Goal: Find specific page/section: Find specific page/section

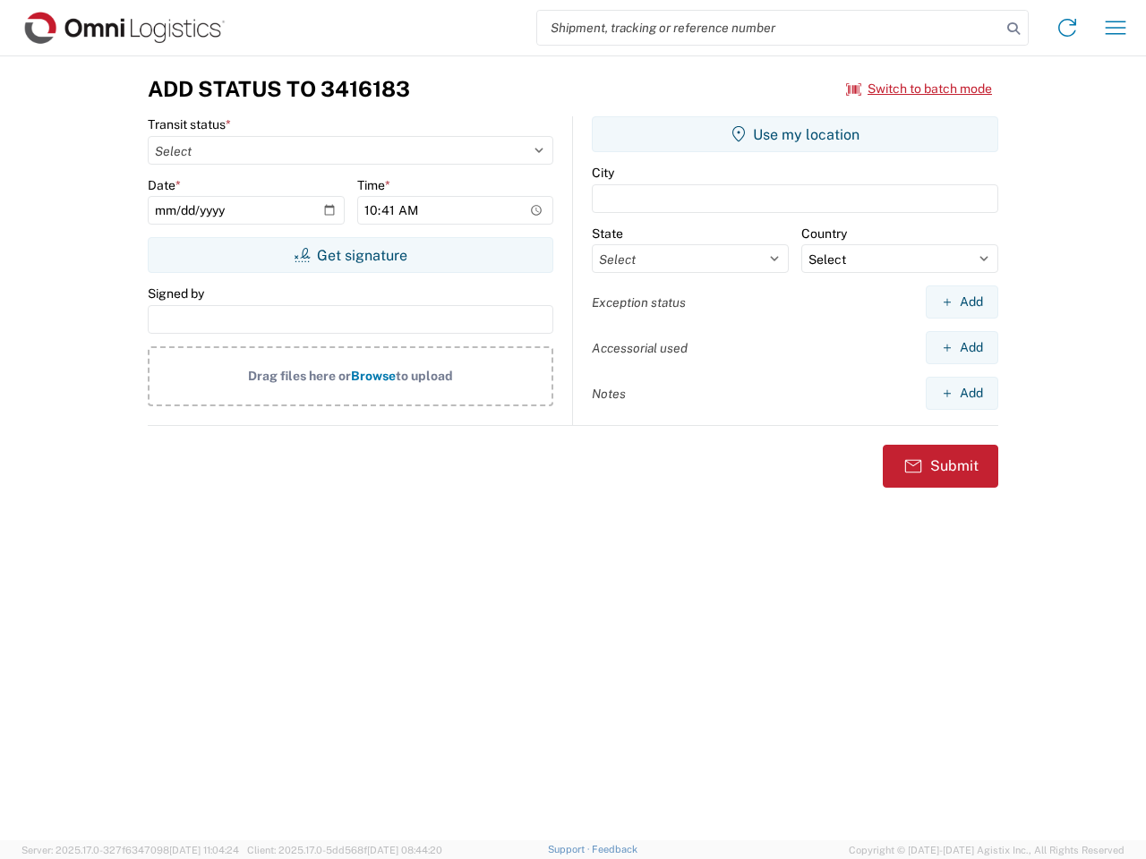
click at [769, 28] on input "search" at bounding box center [769, 28] width 464 height 34
click at [1013, 29] on icon at bounding box center [1013, 28] width 25 height 25
click at [1067, 28] on icon at bounding box center [1067, 27] width 29 height 29
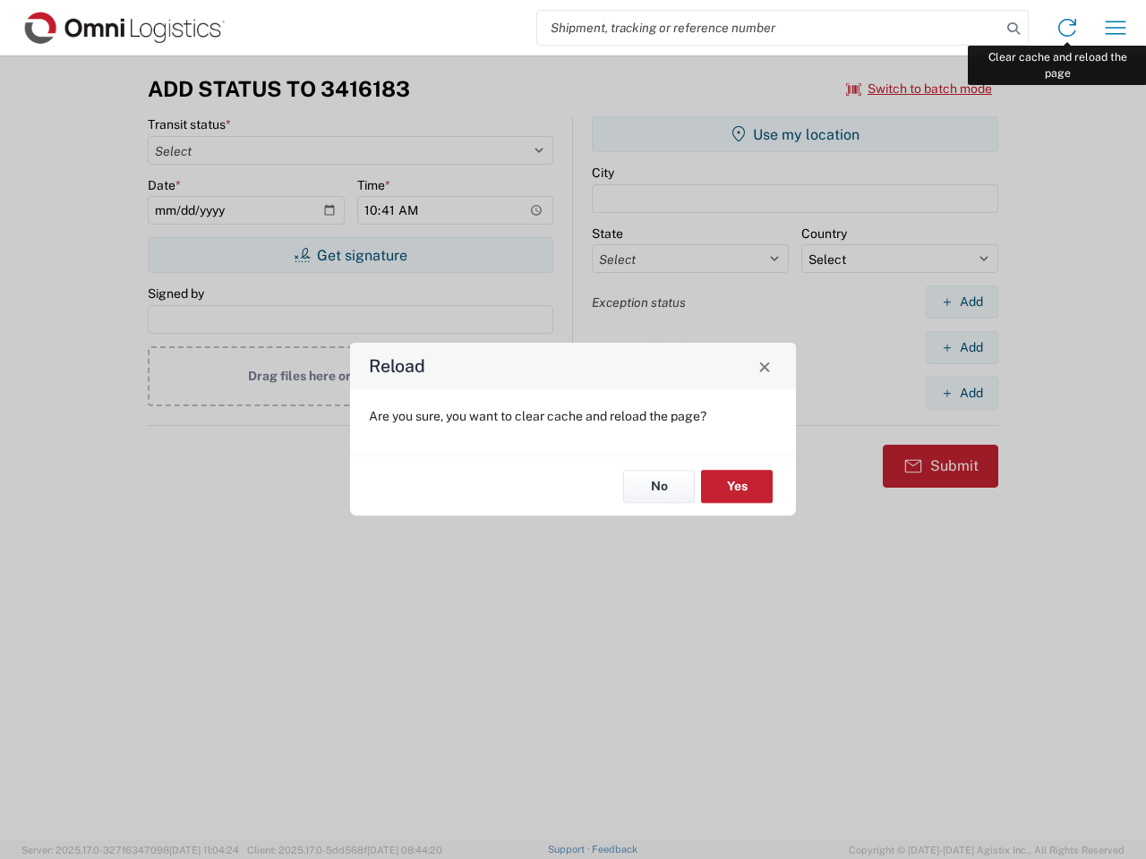
click at [1115, 28] on div "Reload Are you sure, you want to clear cache and reload the page? No Yes" at bounding box center [573, 429] width 1146 height 859
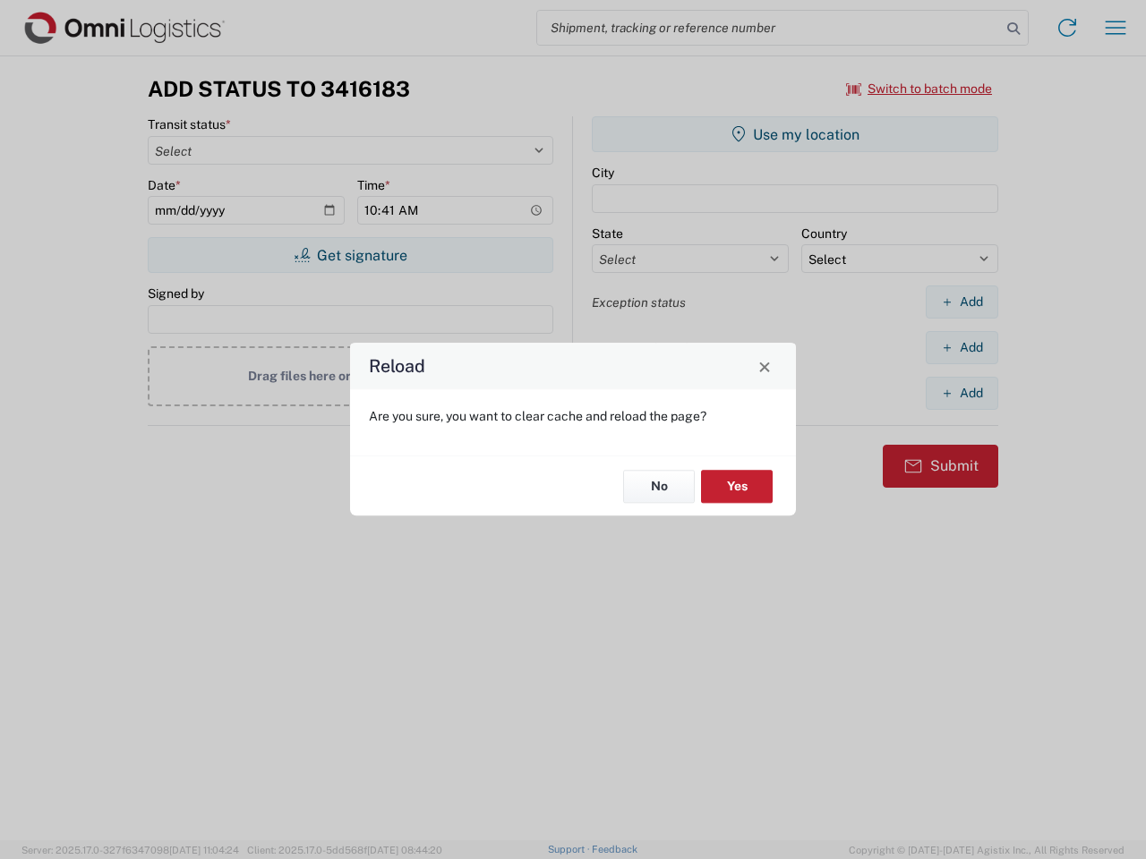
click at [919, 89] on div "Reload Are you sure, you want to clear cache and reload the page? No Yes" at bounding box center [573, 429] width 1146 height 859
click at [350, 255] on div "Reload Are you sure, you want to clear cache and reload the page? No Yes" at bounding box center [573, 429] width 1146 height 859
click at [795, 134] on div "Reload Are you sure, you want to clear cache and reload the page? No Yes" at bounding box center [573, 429] width 1146 height 859
click at [961, 302] on div "Reload Are you sure, you want to clear cache and reload the page? No Yes" at bounding box center [573, 429] width 1146 height 859
click at [961, 347] on div "Reload Are you sure, you want to clear cache and reload the page? No Yes" at bounding box center [573, 429] width 1146 height 859
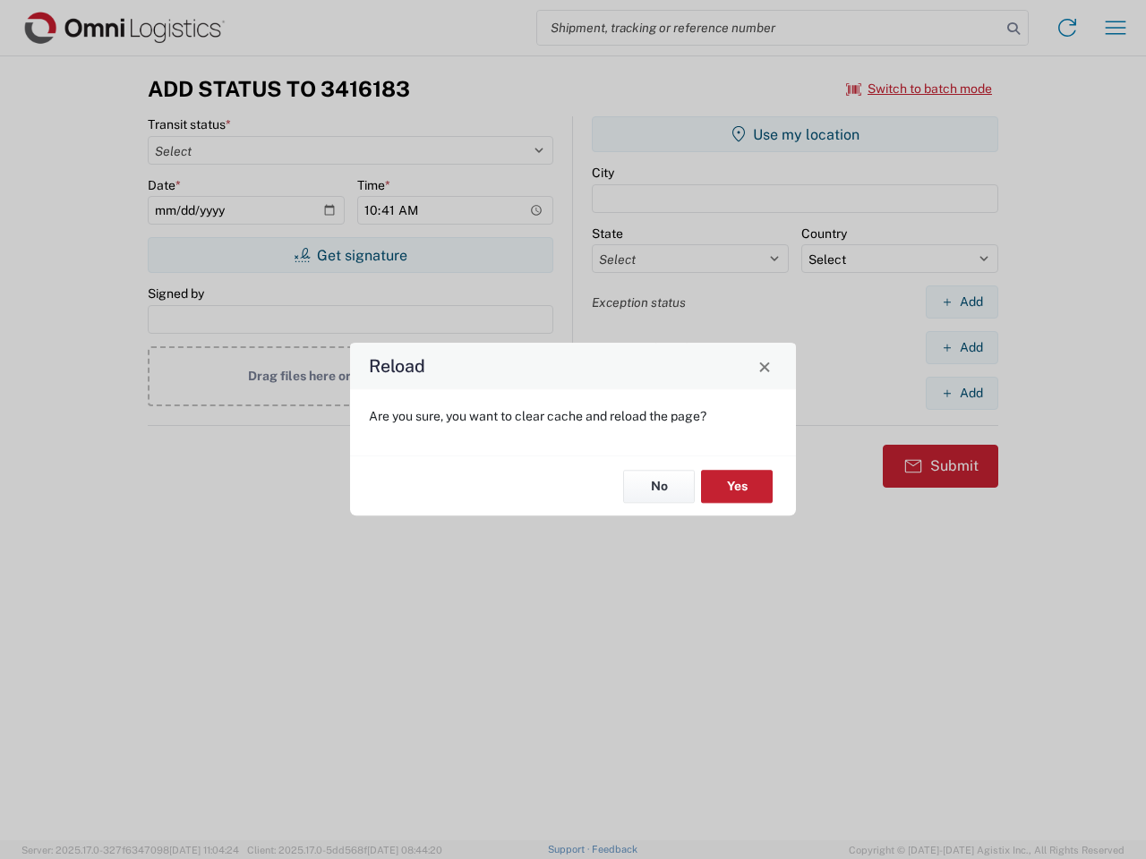
click at [961, 393] on div "Reload Are you sure, you want to clear cache and reload the page? No Yes" at bounding box center [573, 429] width 1146 height 859
